Goal: Task Accomplishment & Management: Complete application form

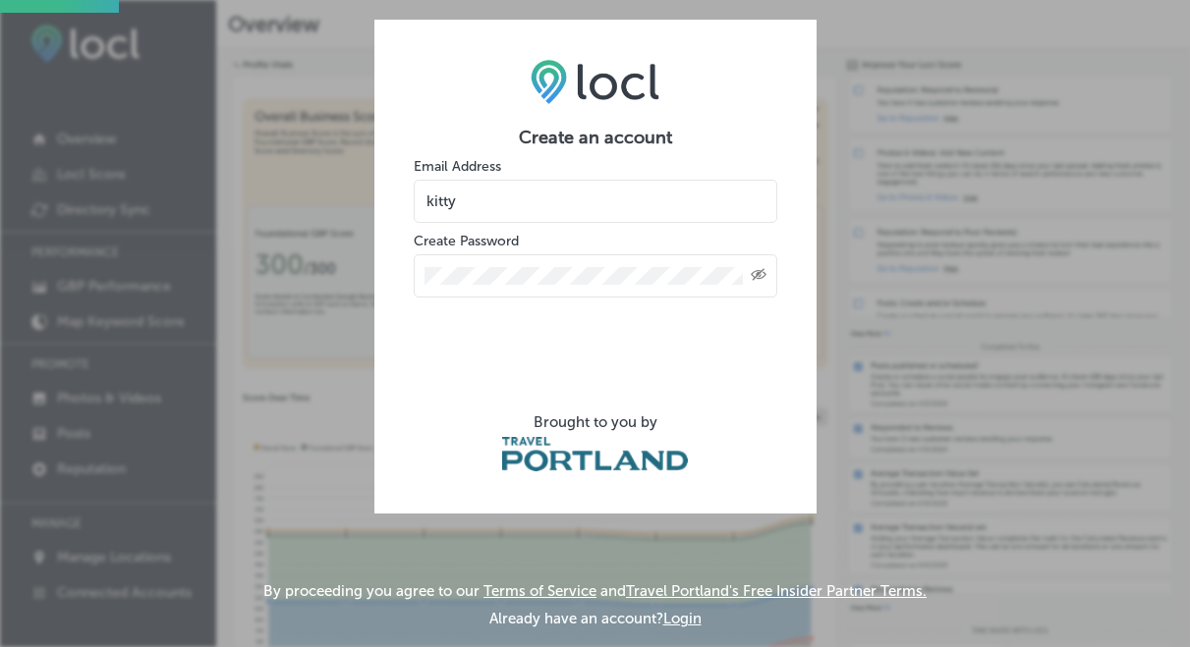
type input "[EMAIL_ADDRESS][DOMAIN_NAME]"
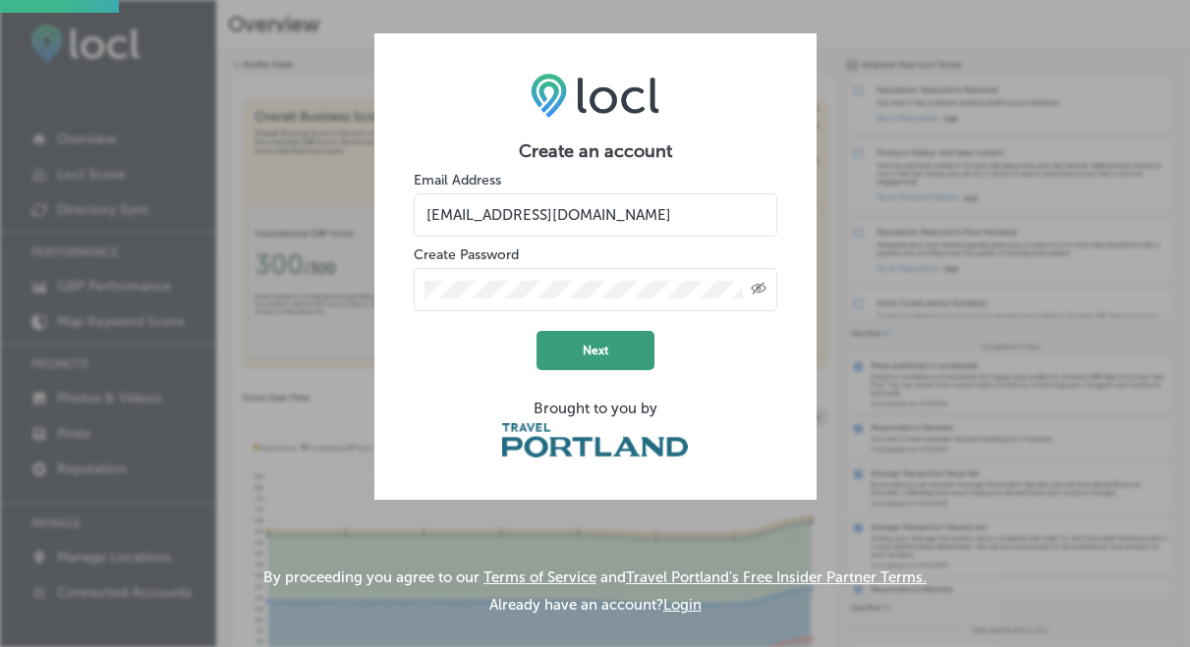
click at [588, 343] on button "Next" at bounding box center [595, 350] width 118 height 39
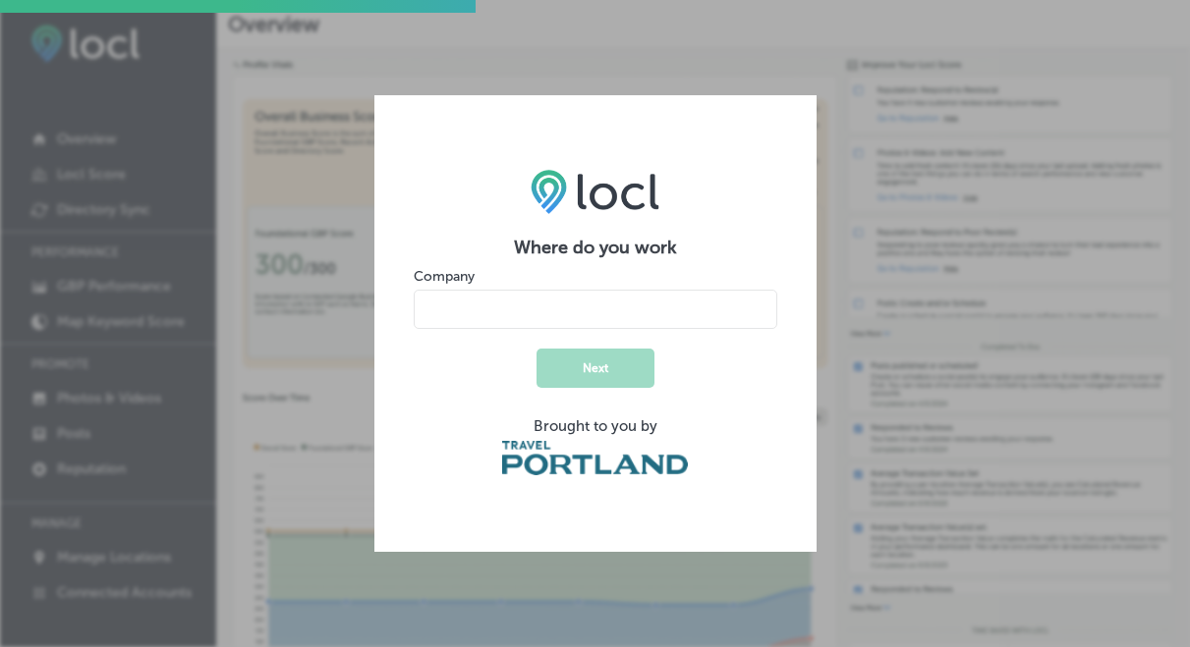
click at [608, 310] on input "name" at bounding box center [595, 309] width 363 height 39
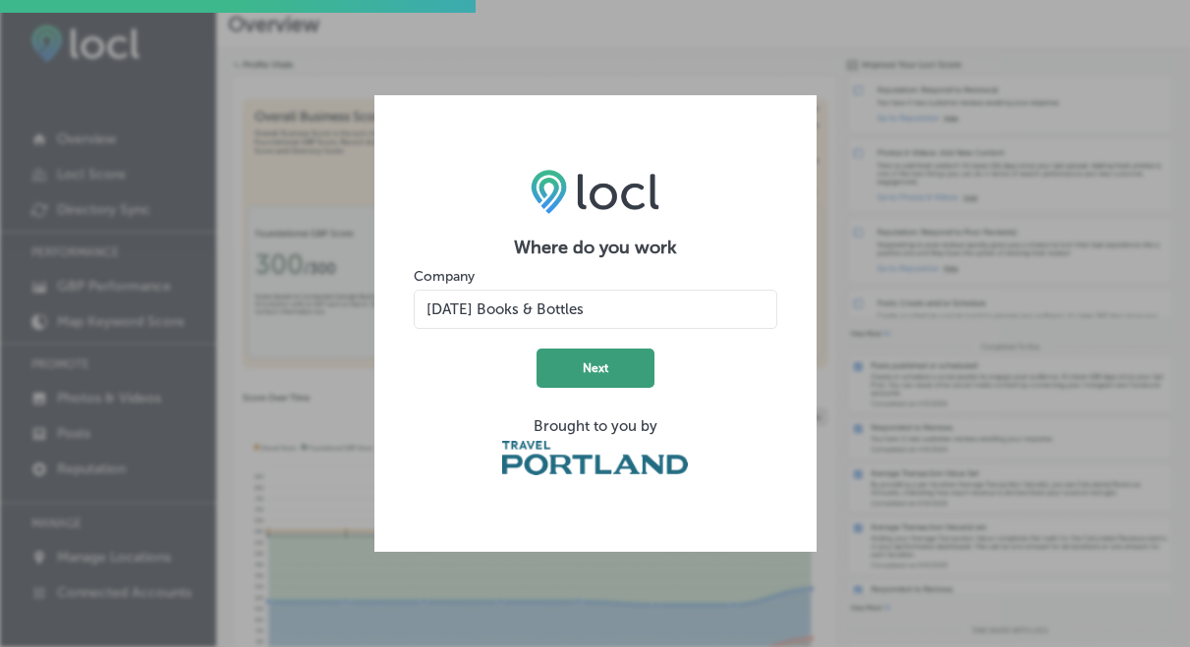
type input "[DATE] Books & Bottles"
click at [586, 355] on button "Next" at bounding box center [595, 368] width 118 height 39
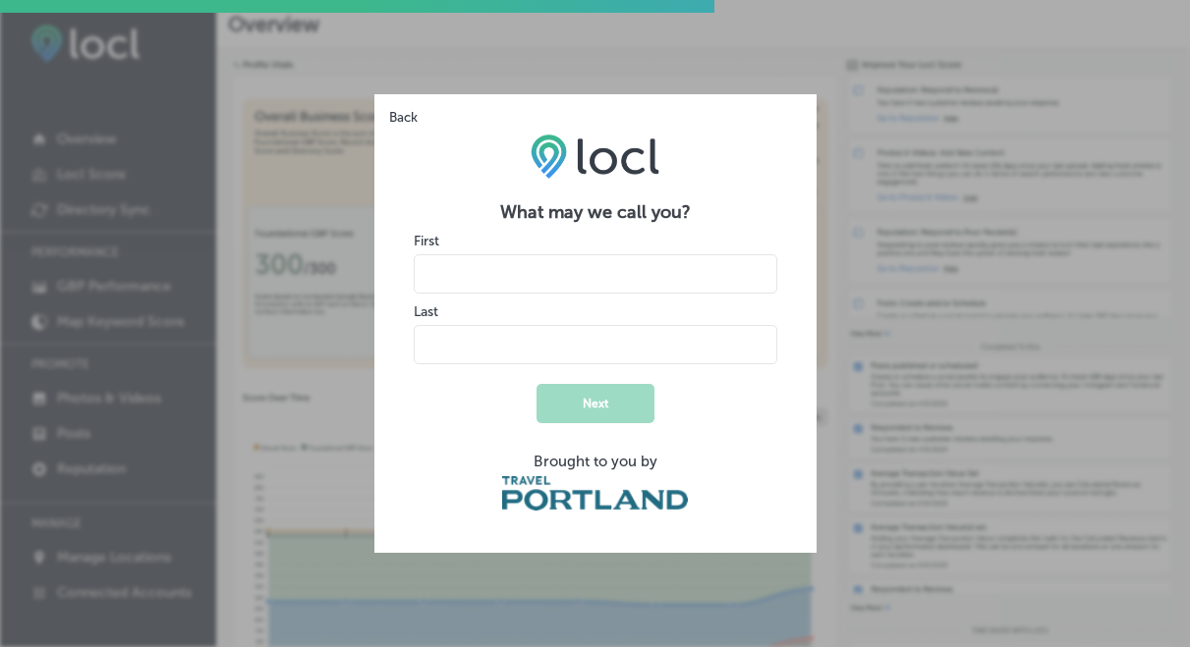
click at [543, 277] on input "name" at bounding box center [595, 273] width 363 height 39
type input "Kitty"
click at [518, 348] on input "name" at bounding box center [595, 344] width 363 height 39
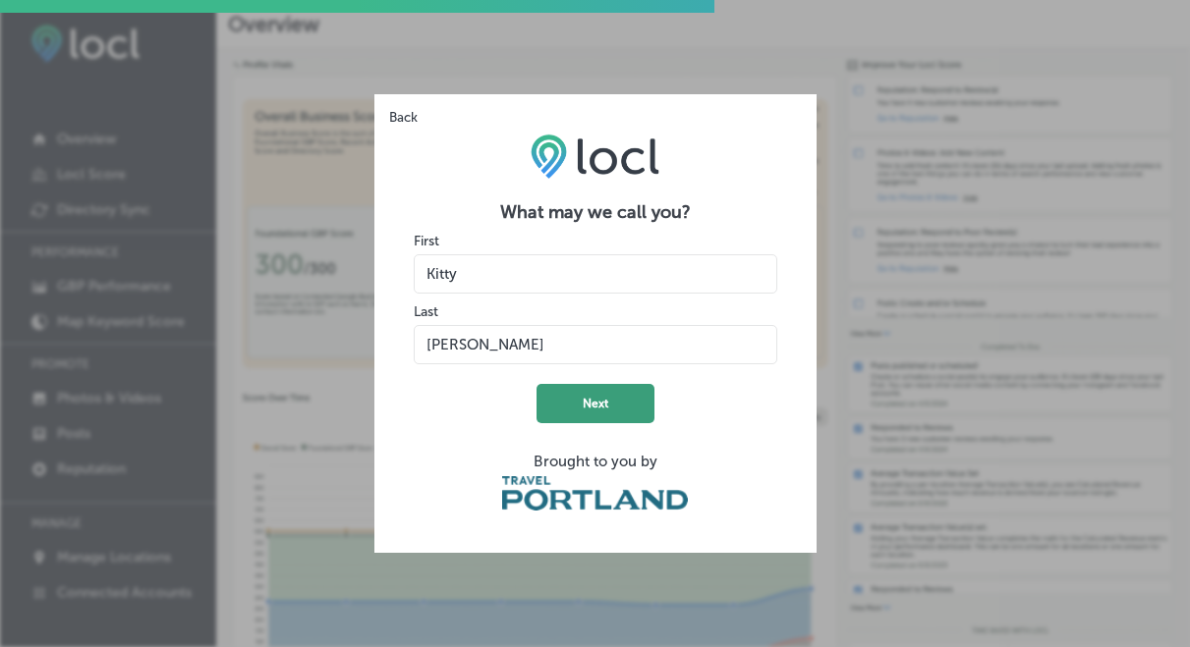
click at [593, 394] on button "Next" at bounding box center [595, 403] width 118 height 39
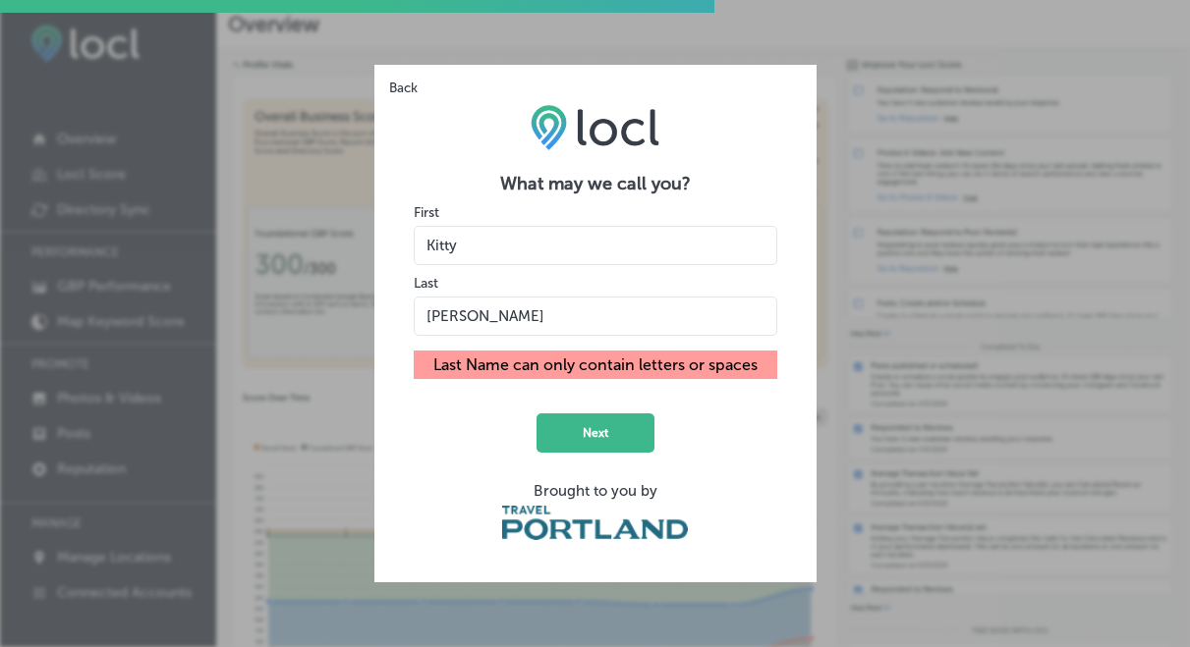
click at [486, 315] on input "name" at bounding box center [595, 316] width 363 height 39
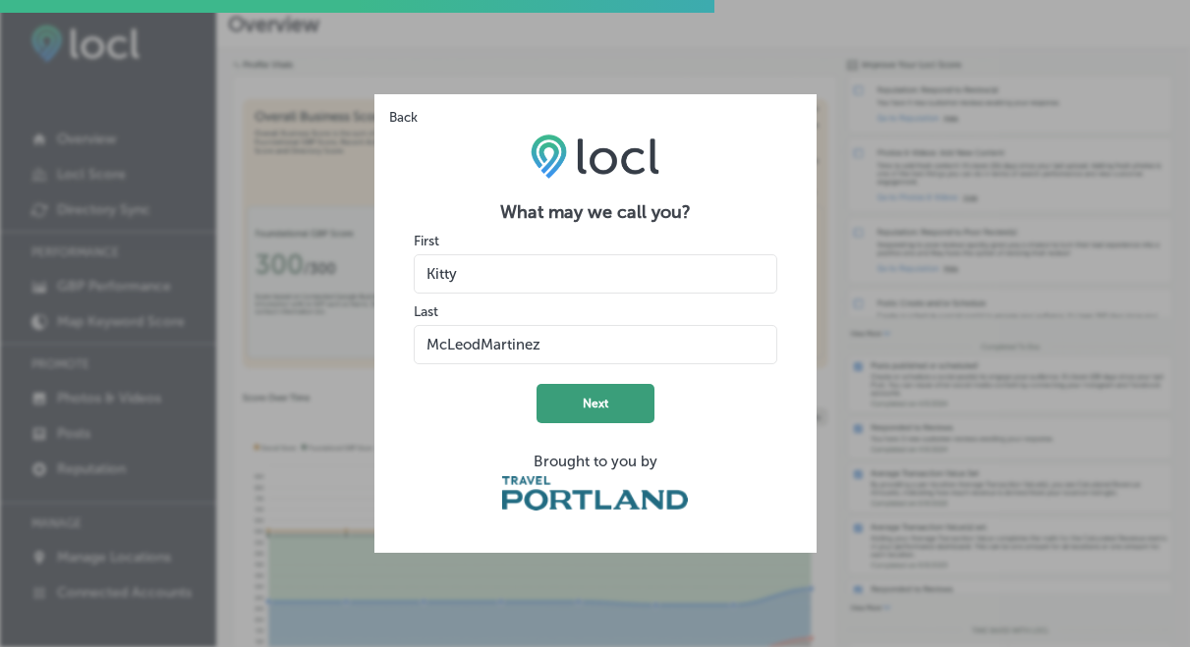
type input "McLeodMartinez"
click at [566, 403] on button "Next" at bounding box center [595, 403] width 118 height 39
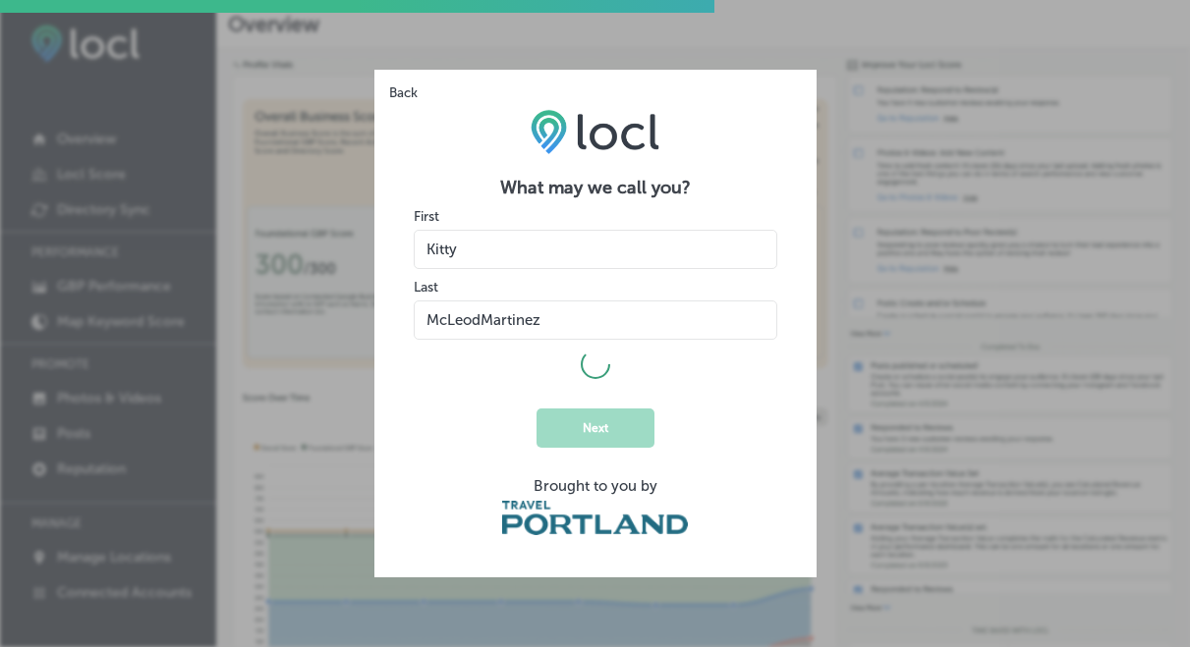
select select "US"
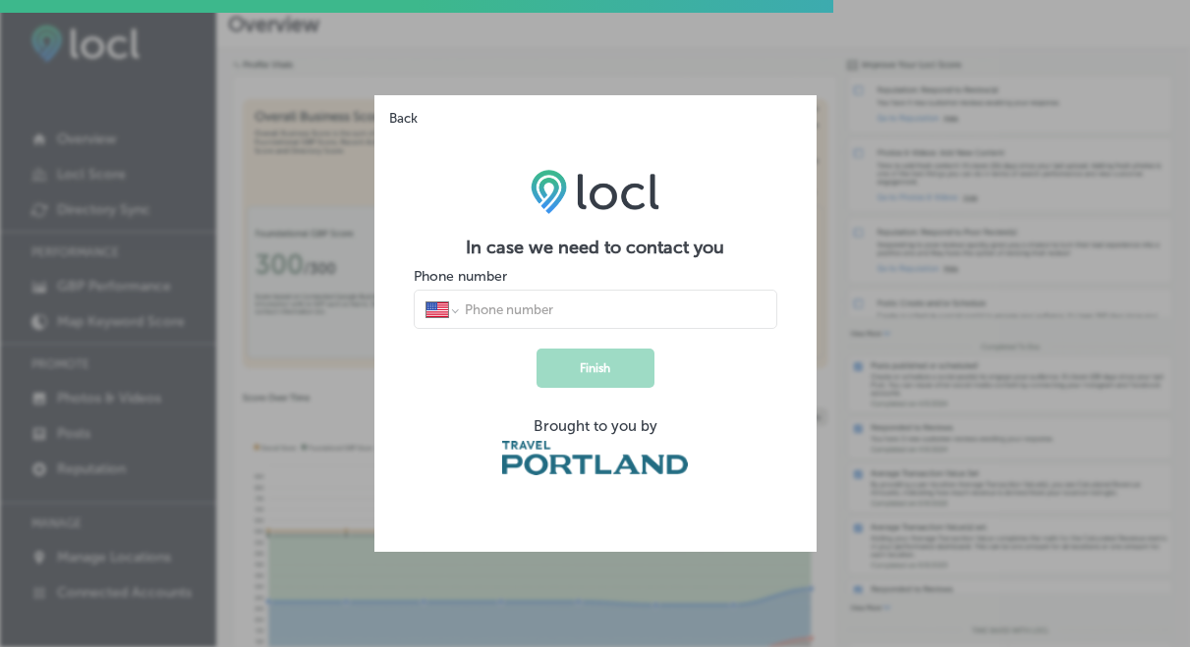
click at [529, 303] on input "tel" at bounding box center [614, 310] width 302 height 18
type input "[PHONE_NUMBER]"
click at [598, 359] on button "Finish" at bounding box center [595, 368] width 118 height 39
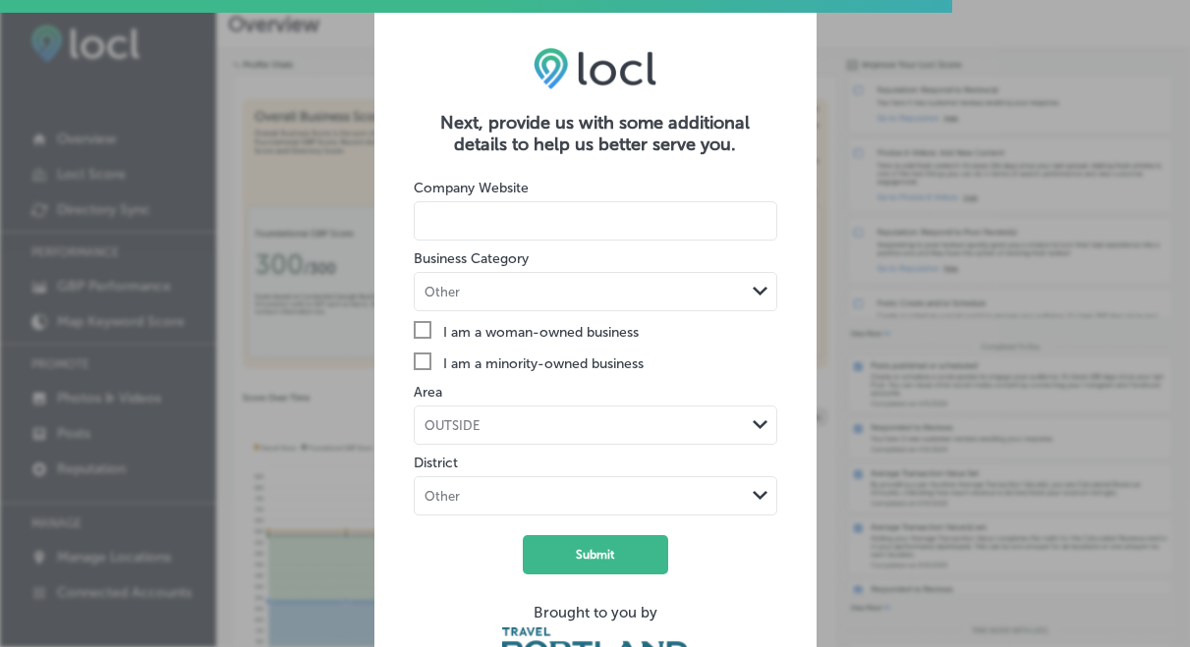
click at [560, 223] on input at bounding box center [595, 220] width 363 height 39
paste input "[URL][DOMAIN_NAME]"
type input "[URL][DOMAIN_NAME]"
click at [630, 284] on div "Other" at bounding box center [580, 292] width 330 height 19
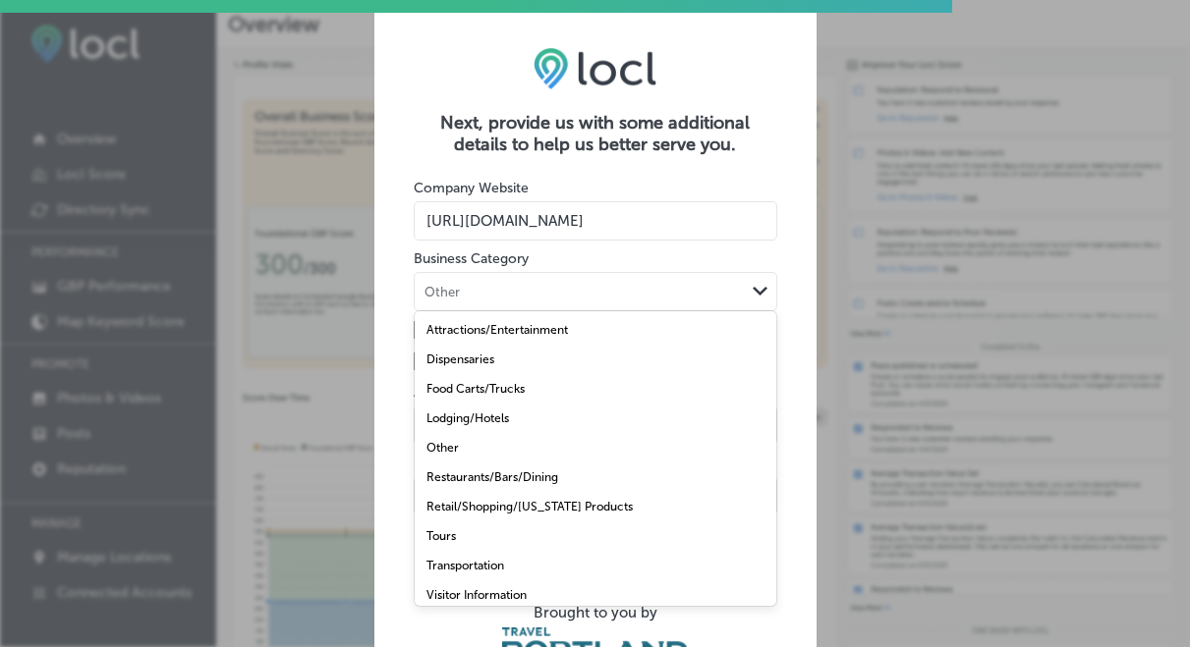
scroll to position [8, 0]
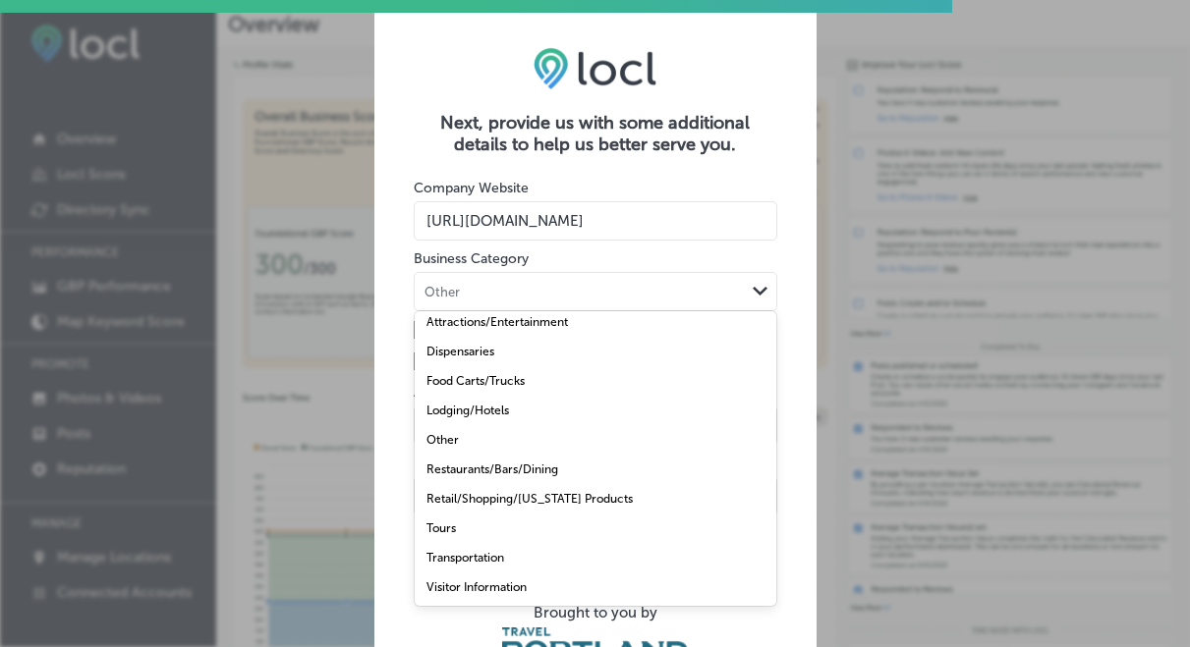
click at [554, 496] on label "Retail/Shopping/[US_STATE] Products" at bounding box center [529, 499] width 206 height 14
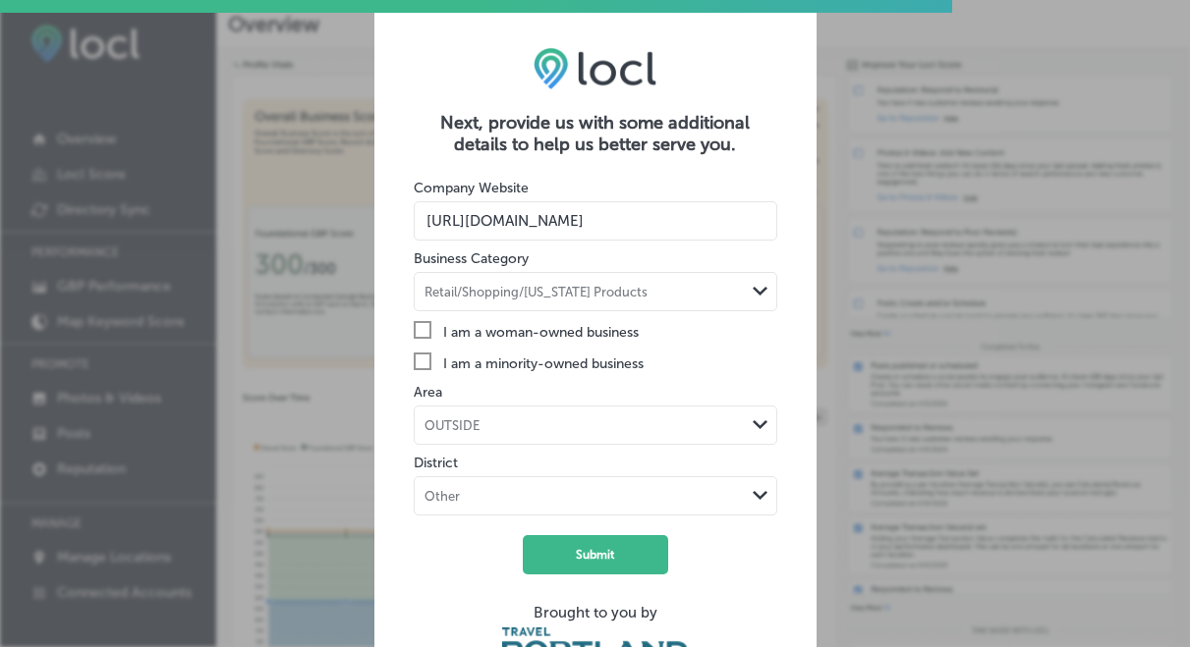
click at [418, 363] on icon "Check Created with Sketch." at bounding box center [423, 362] width 18 height 18
click at [0, 0] on input "Check Created with Sketch. I am a minority-owned business" at bounding box center [0, 0] width 0 height 0
click at [553, 428] on div "OUTSIDE Path Created with Sketch." at bounding box center [596, 425] width 362 height 37
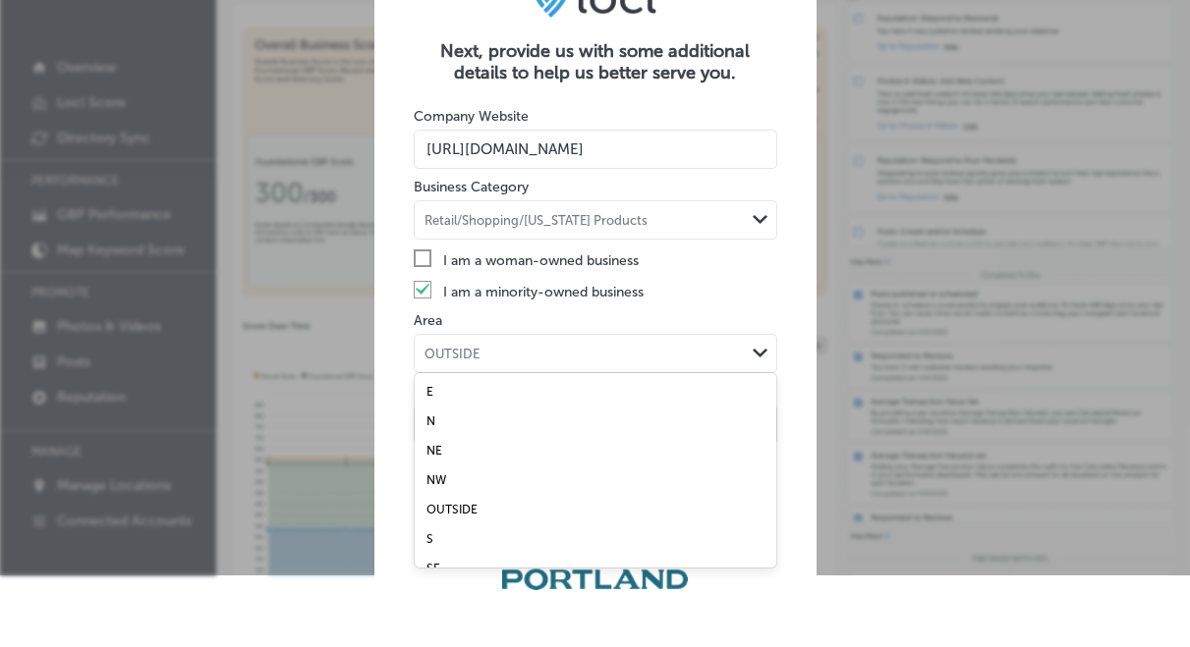
scroll to position [1, 0]
click at [465, 448] on div "NE" at bounding box center [596, 449] width 362 height 29
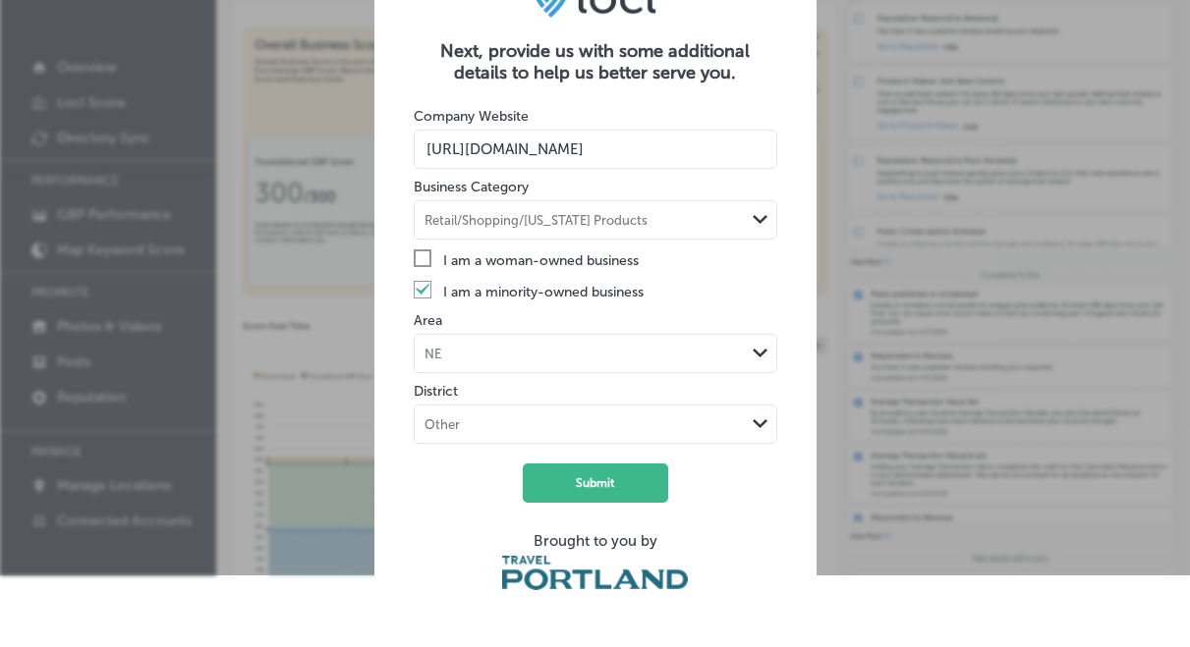
click at [499, 423] on div "Other Path Created with Sketch." at bounding box center [595, 424] width 363 height 39
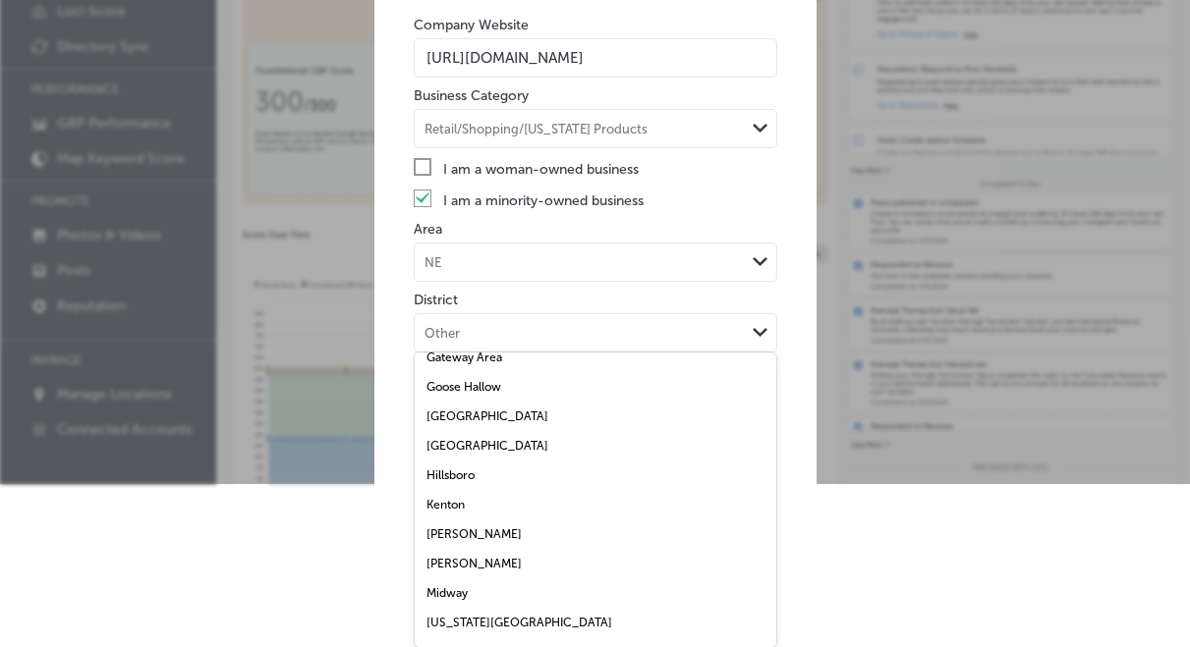
scroll to position [429, 0]
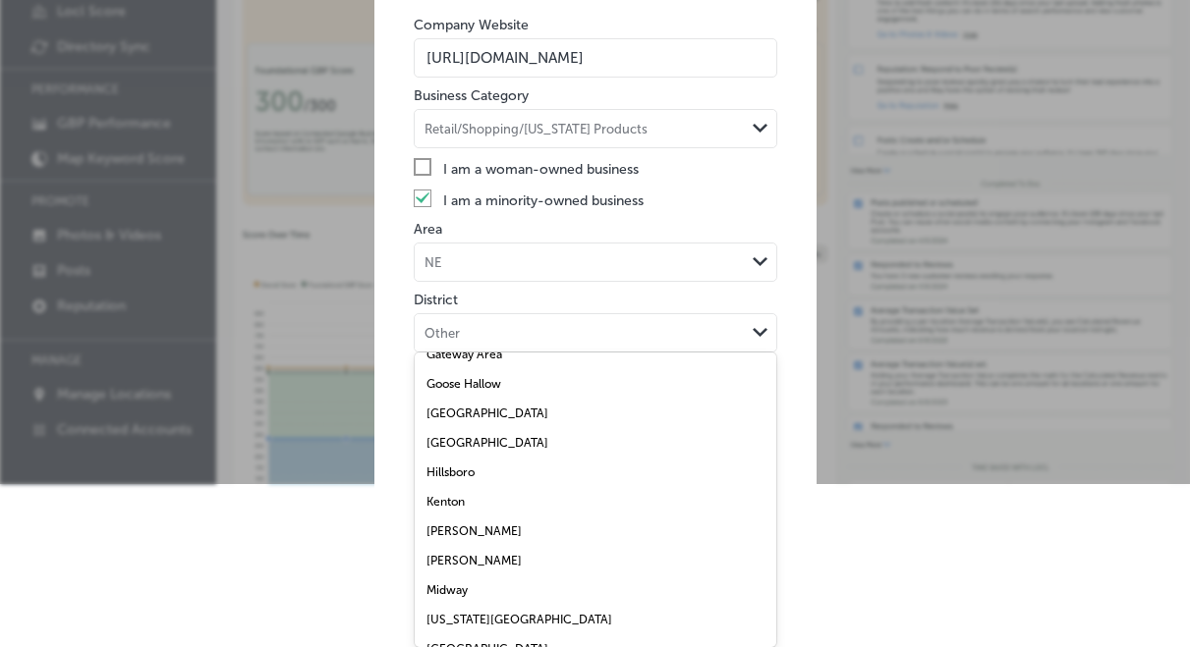
click at [576, 261] on form "Company Website [URL][DOMAIN_NAME] Business Category Retail/Shopping/[US_STATE]…" at bounding box center [595, 254] width 363 height 525
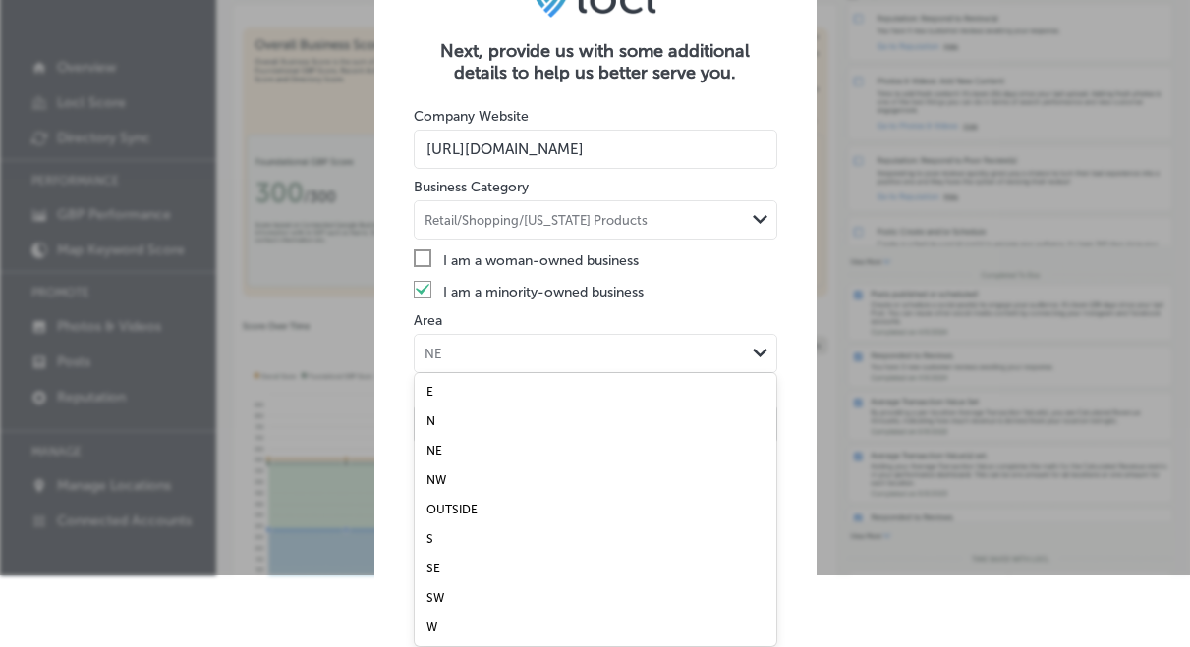
click at [480, 391] on div "E" at bounding box center [596, 391] width 362 height 29
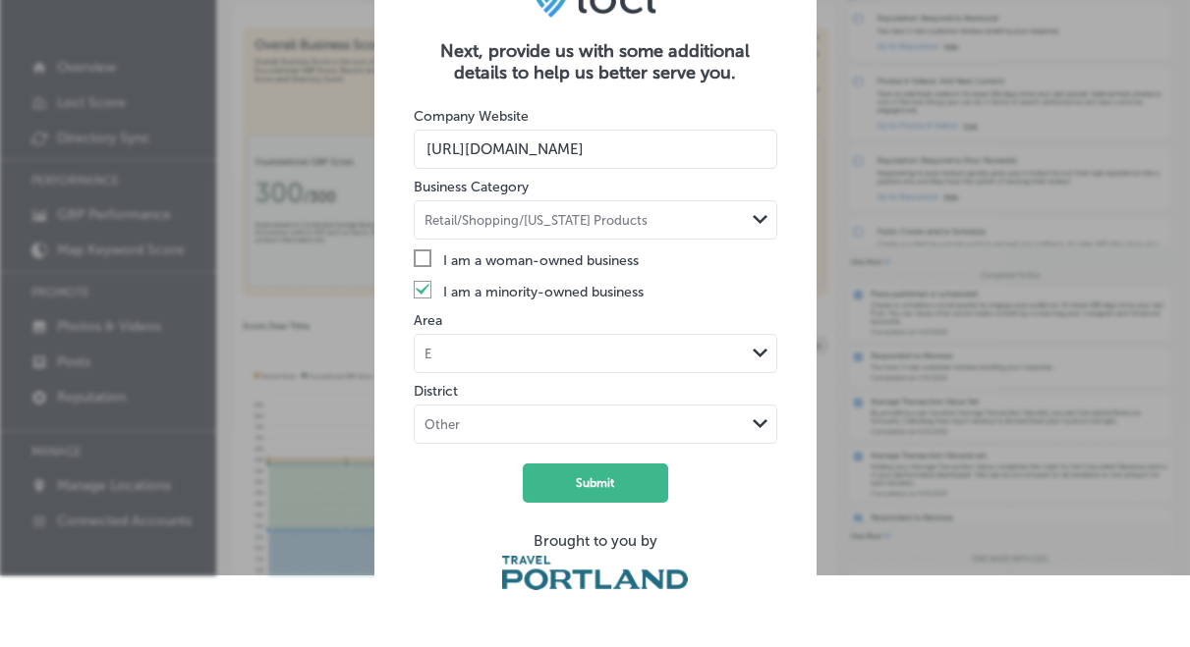
click at [501, 421] on div "Other Path Created with Sketch." at bounding box center [595, 424] width 363 height 39
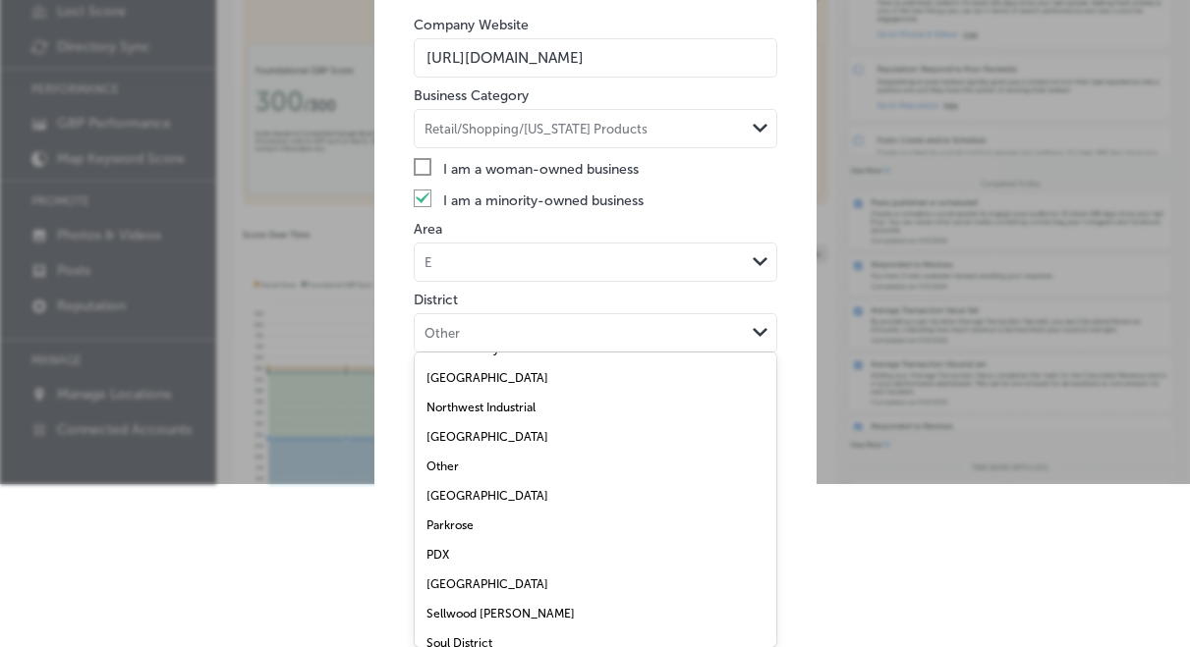
scroll to position [752, 0]
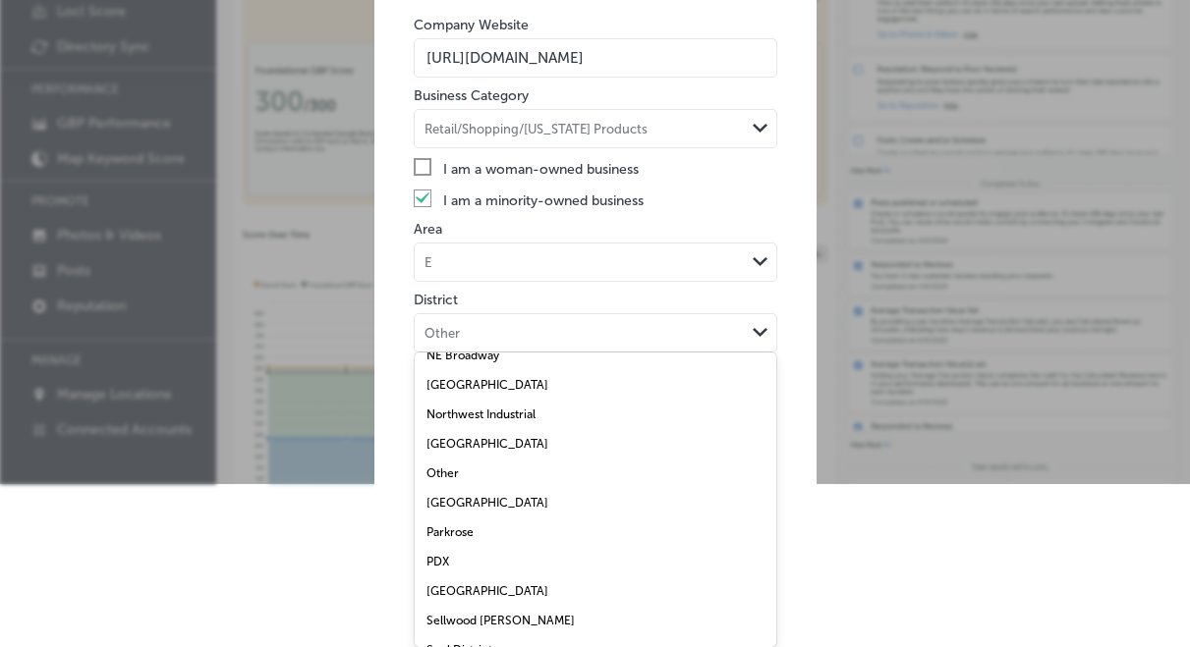
click at [563, 268] on form "Company Website [URL][DOMAIN_NAME] Business Category Retail/Shopping/[US_STATE]…" at bounding box center [595, 254] width 363 height 525
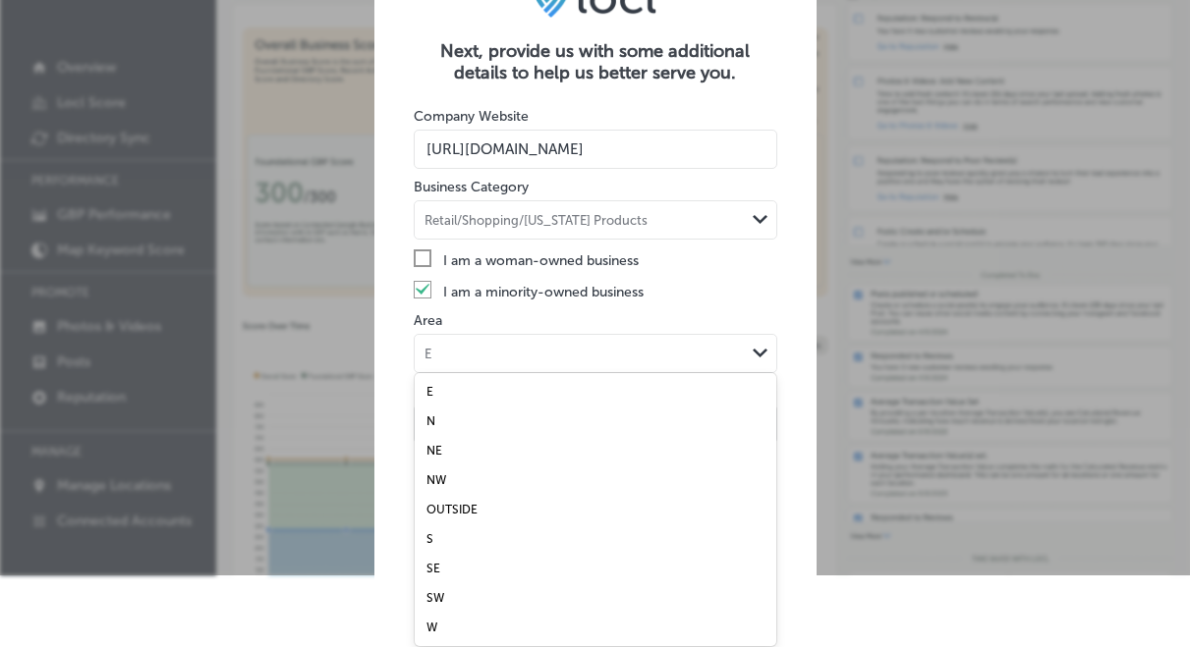
click at [484, 447] on div "NE" at bounding box center [596, 450] width 362 height 29
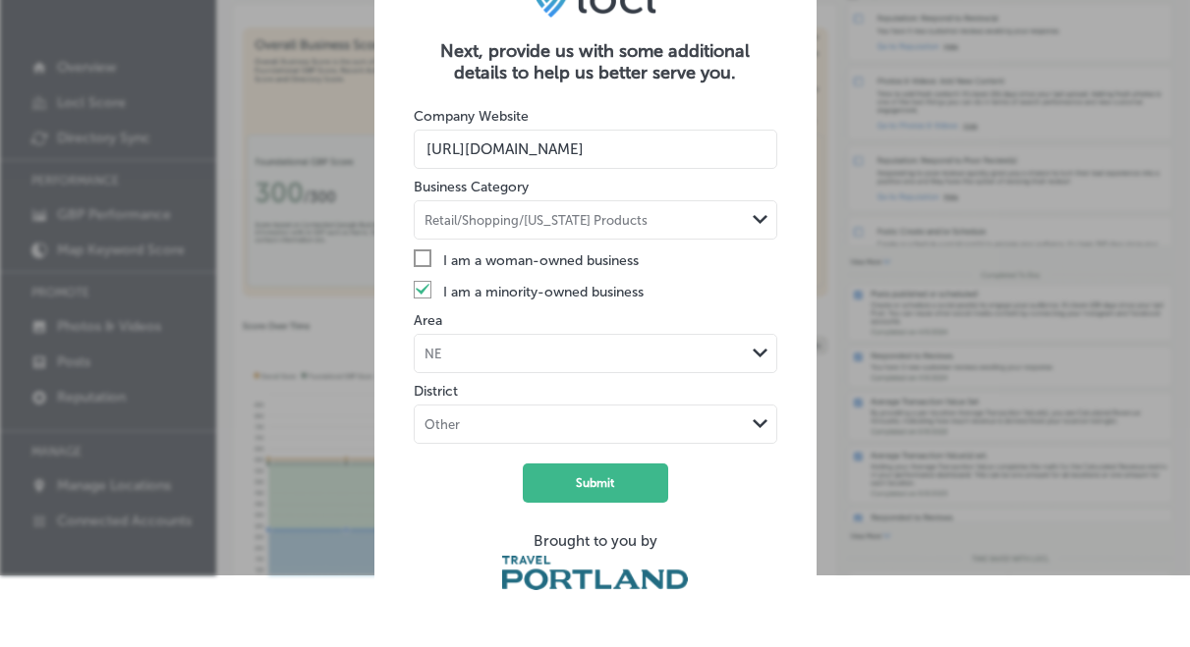
click at [499, 412] on div "Other Path Created with Sketch." at bounding box center [595, 424] width 363 height 39
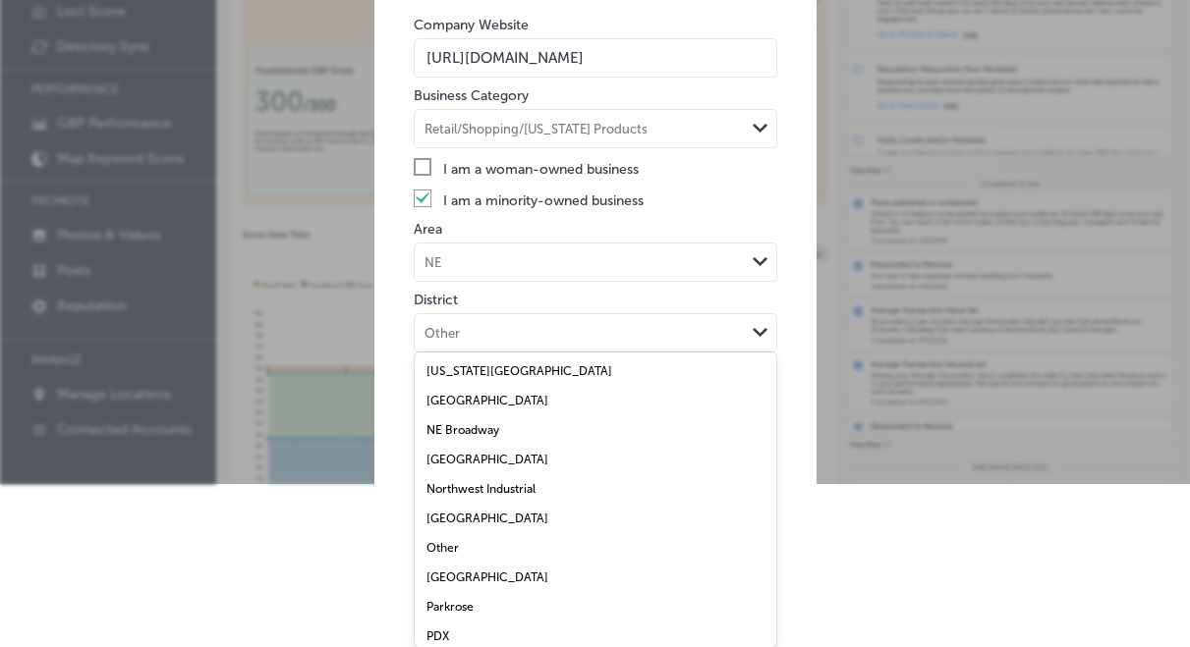
scroll to position [684, 0]
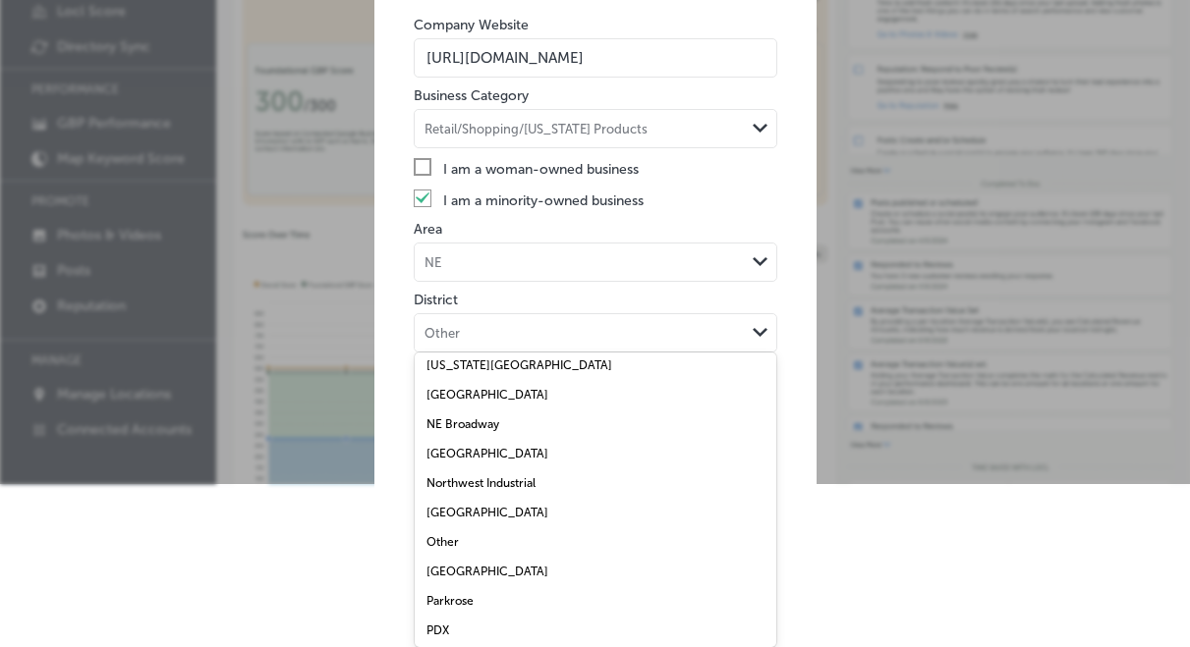
click at [454, 547] on label "Other" at bounding box center [442, 542] width 32 height 14
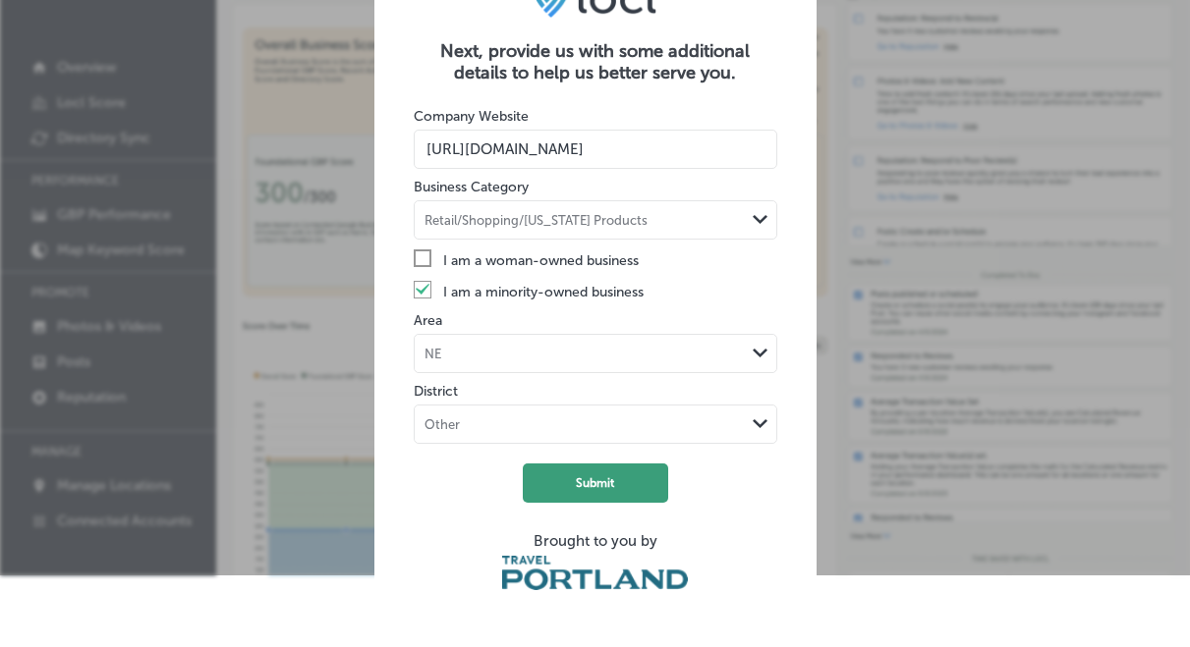
click at [592, 486] on button "Submit" at bounding box center [595, 483] width 145 height 39
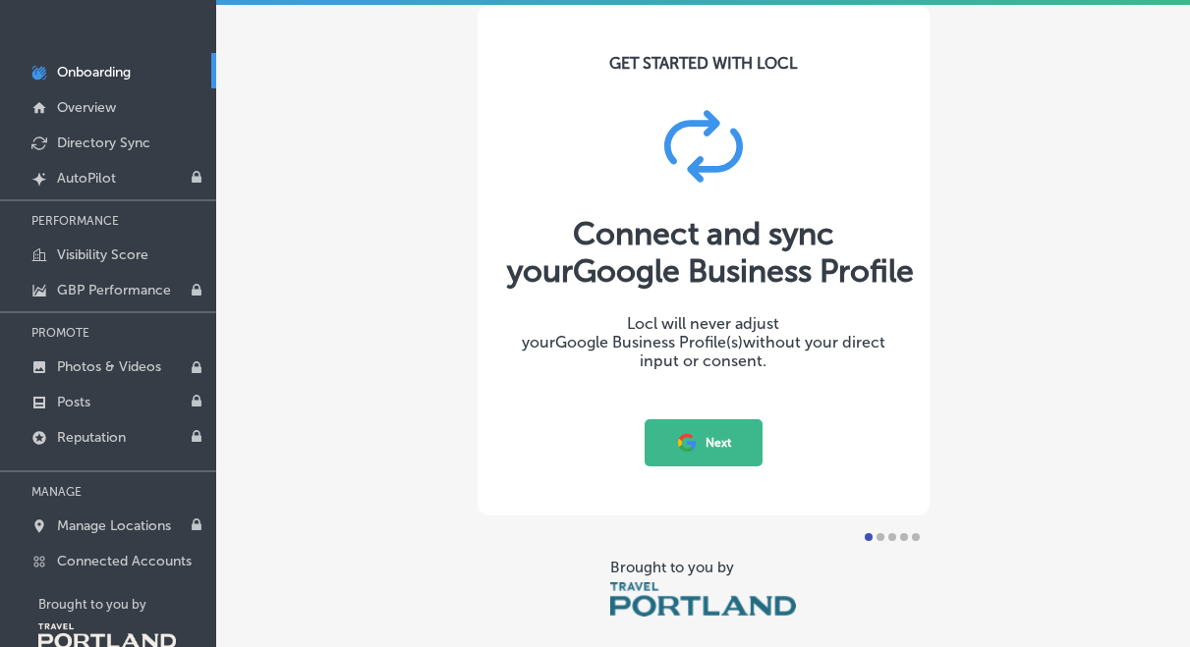
click at [698, 444] on button "Next" at bounding box center [703, 442] width 118 height 47
